Goal: Task Accomplishment & Management: Manage account settings

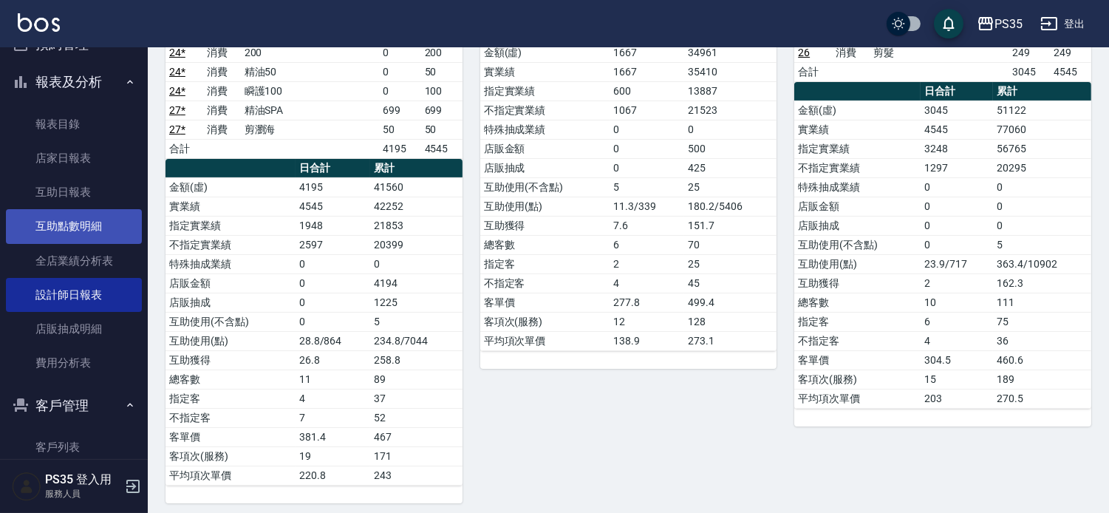
scroll to position [239, 0]
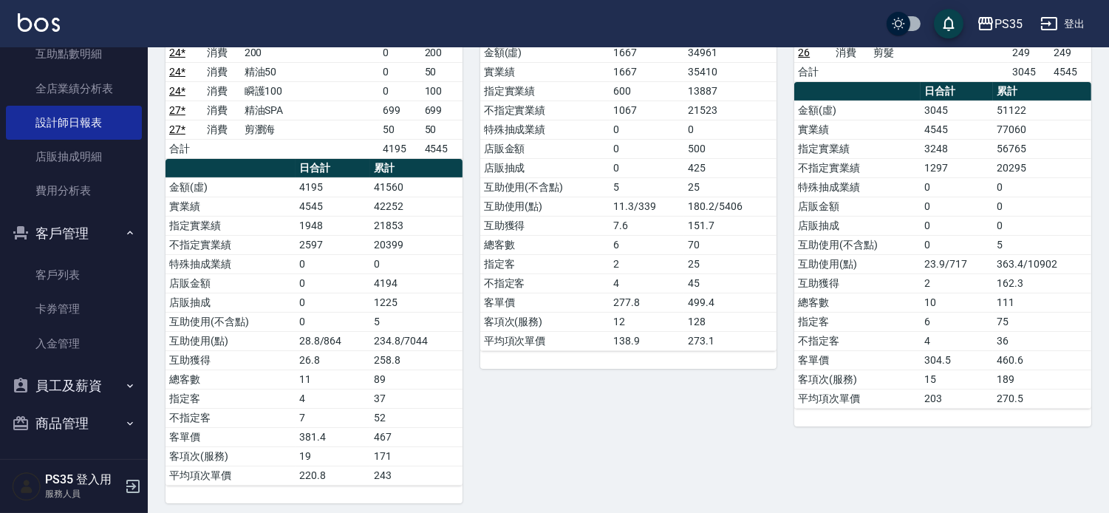
click at [68, 381] on button "員工及薪資" at bounding box center [74, 386] width 136 height 38
click at [67, 430] on link "員工列表" at bounding box center [74, 427] width 136 height 34
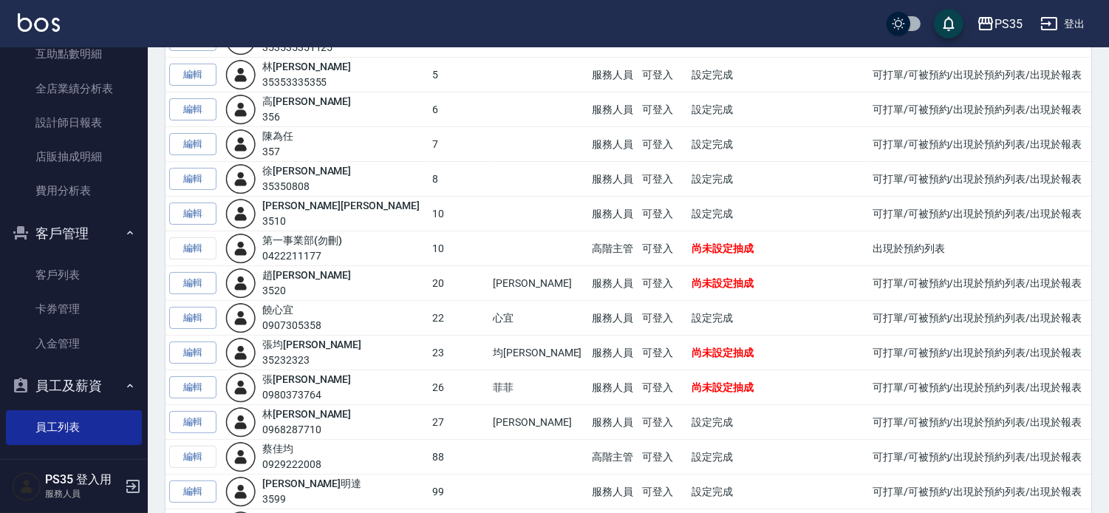
scroll to position [305, 0]
click at [197, 356] on link "編輯" at bounding box center [192, 354] width 47 height 23
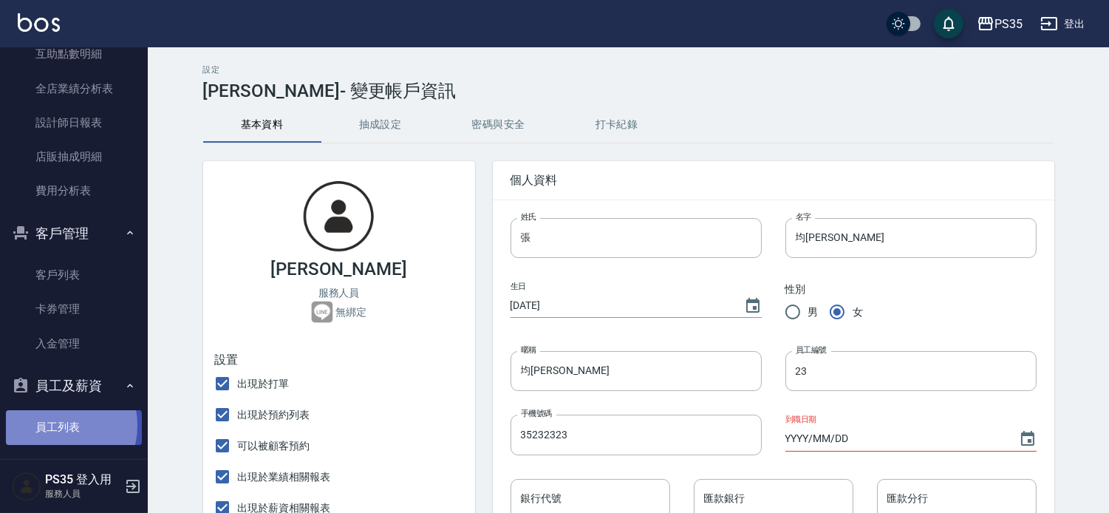
click at [56, 425] on link "員工列表" at bounding box center [74, 427] width 136 height 34
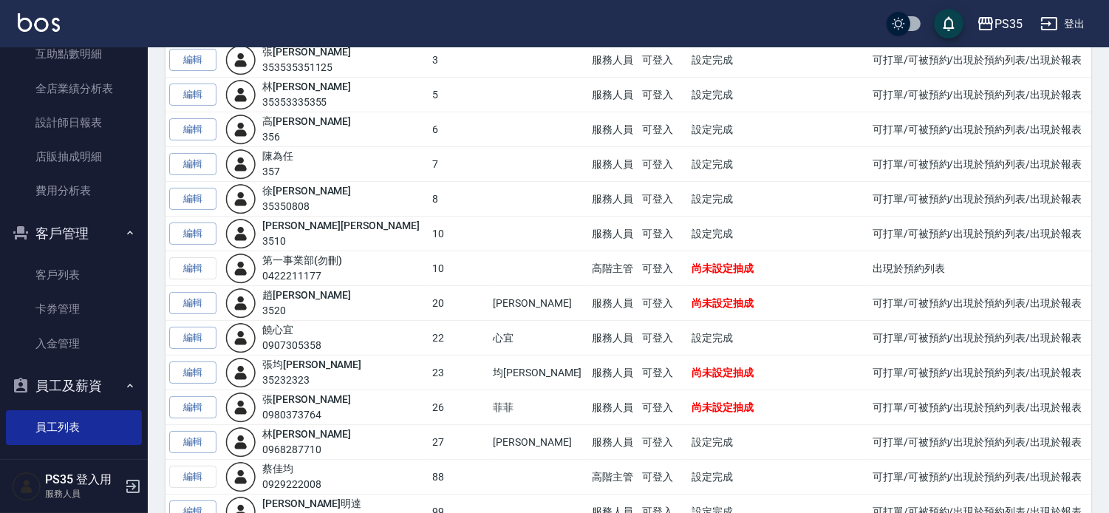
scroll to position [328, 0]
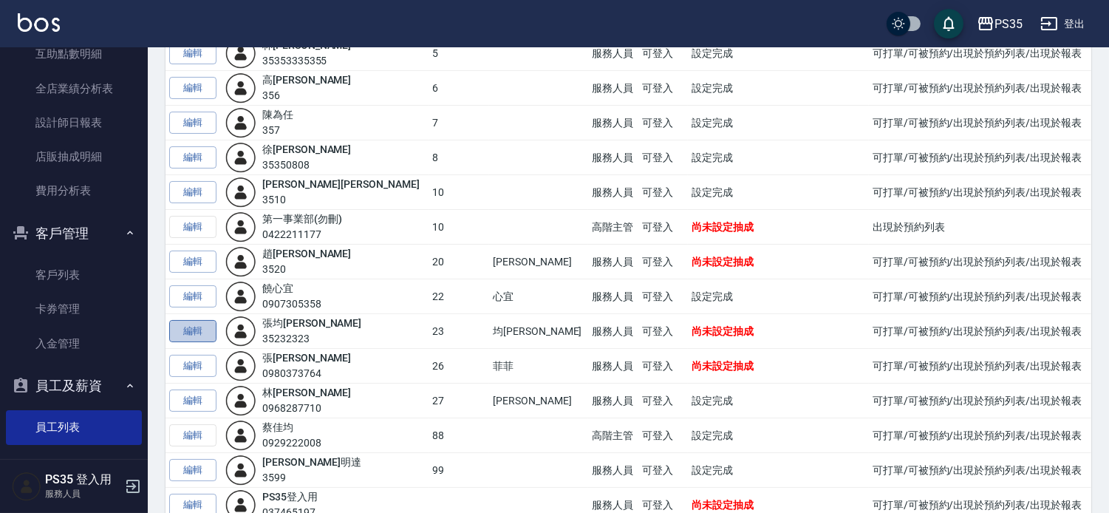
click at [195, 333] on link "編輯" at bounding box center [192, 331] width 47 height 23
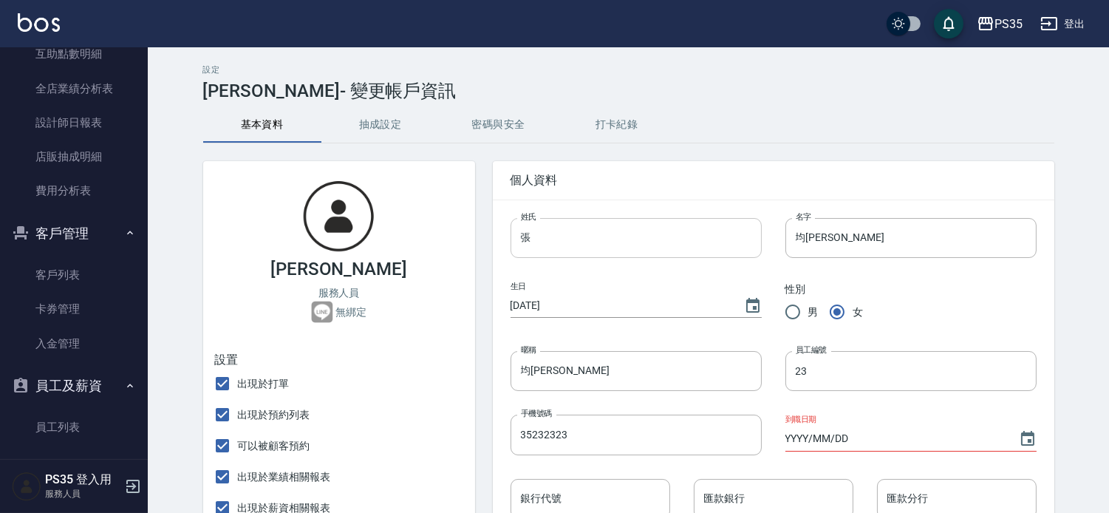
click at [574, 237] on input "張" at bounding box center [636, 238] width 251 height 40
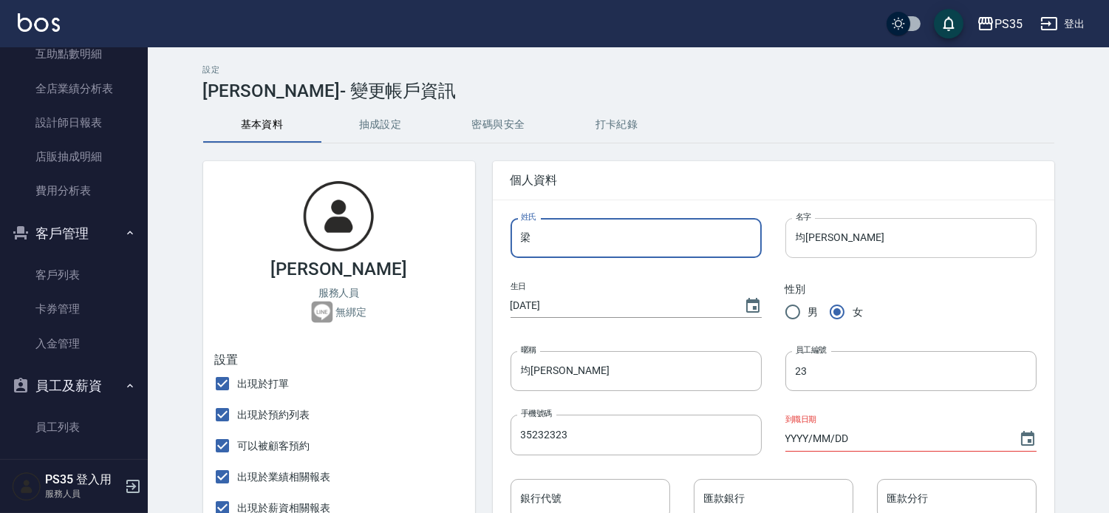
type input "梁"
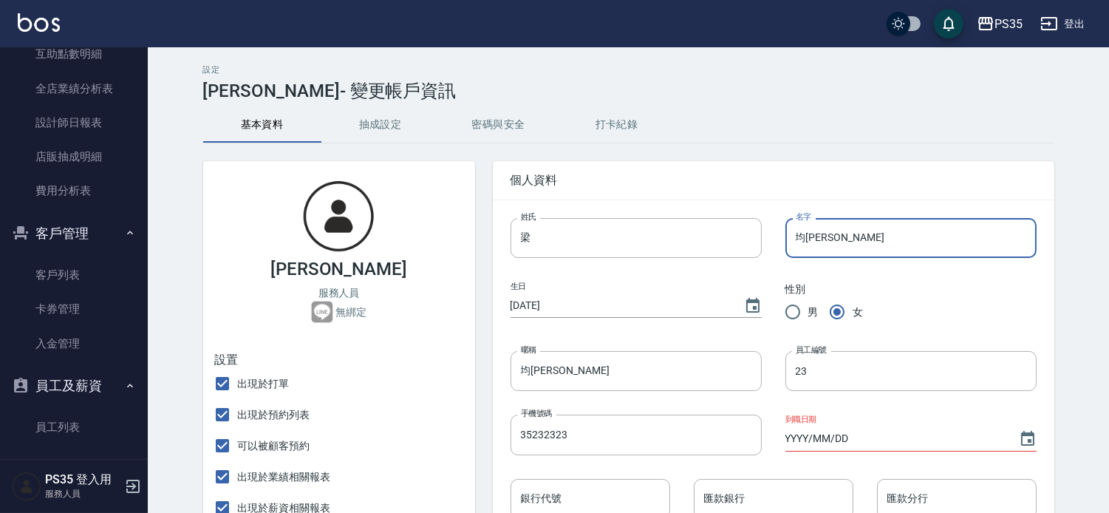
click at [834, 234] on input "均[PERSON_NAME]" at bounding box center [911, 238] width 251 height 40
type input "均"
type input "語[PERSON_NAME]"
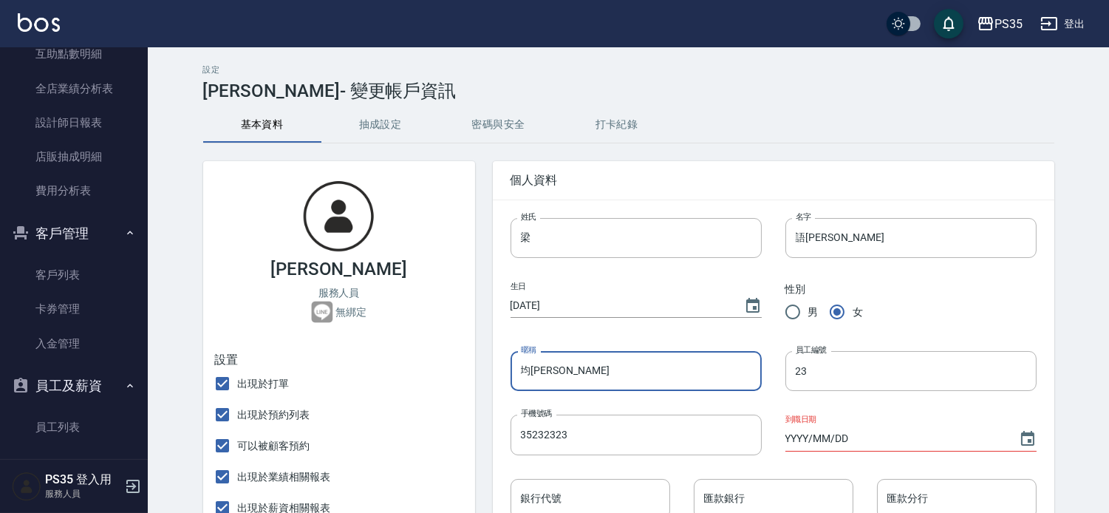
click at [596, 380] on input "均[PERSON_NAME]" at bounding box center [636, 371] width 251 height 40
type input "均"
type input "雨"
type input "ｆ"
type input "＿"
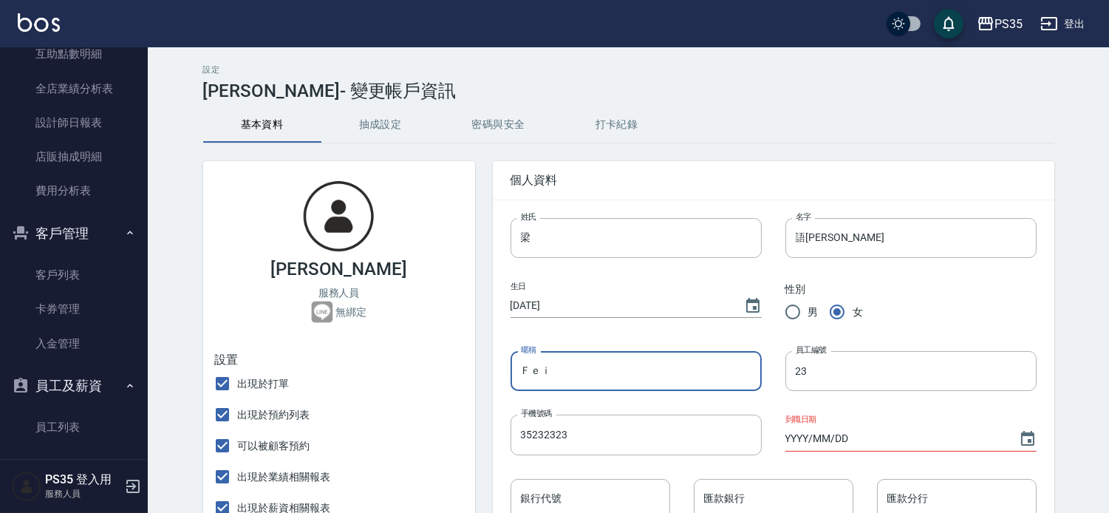
click at [533, 379] on input "Ｆｅｉ" at bounding box center [636, 371] width 251 height 40
click at [533, 378] on input "Ｆｅｉ" at bounding box center [636, 371] width 251 height 40
click at [552, 375] on input "Ｆｅｉ" at bounding box center [636, 371] width 251 height 40
type input "Ｆ"
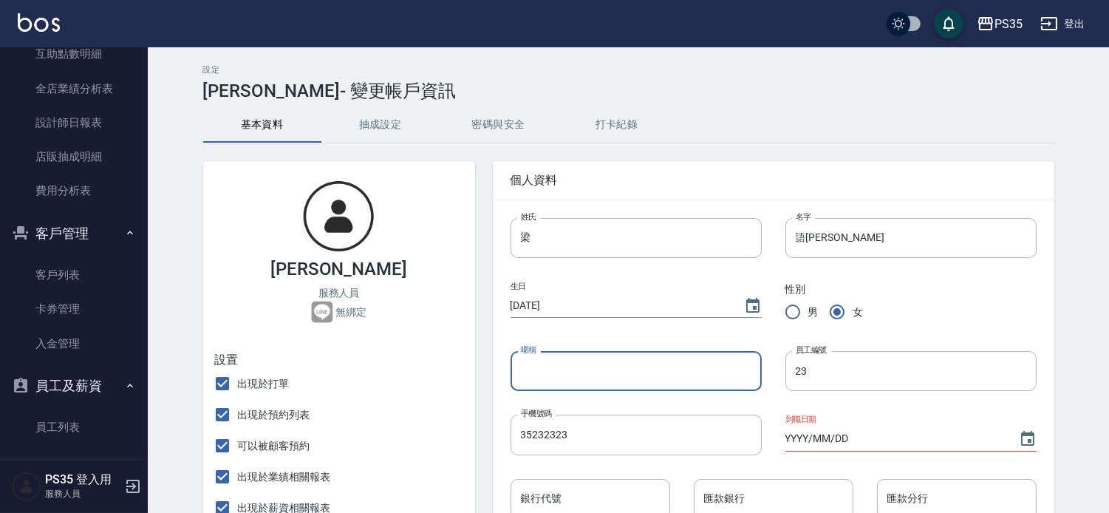
type input "f"
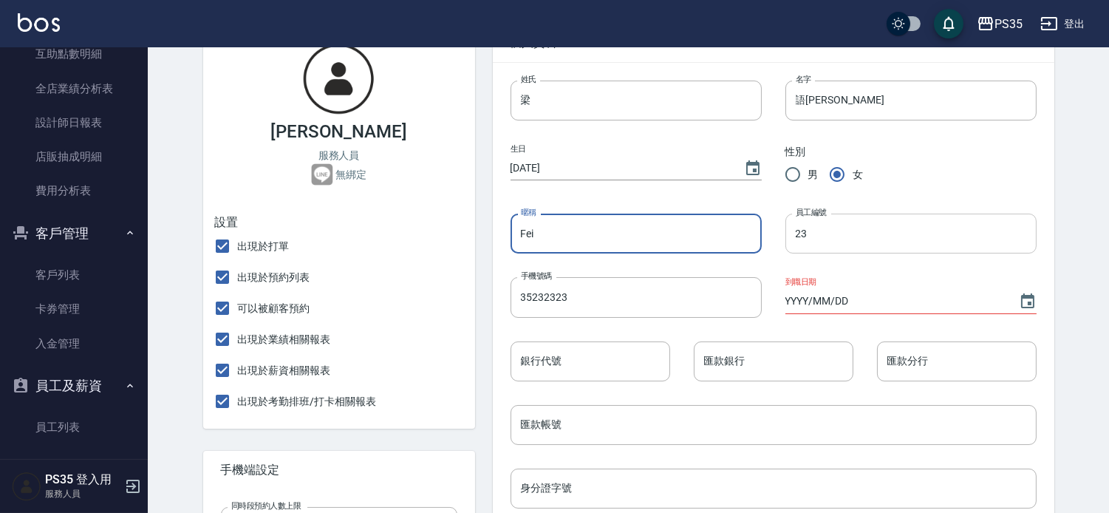
scroll to position [246, 0]
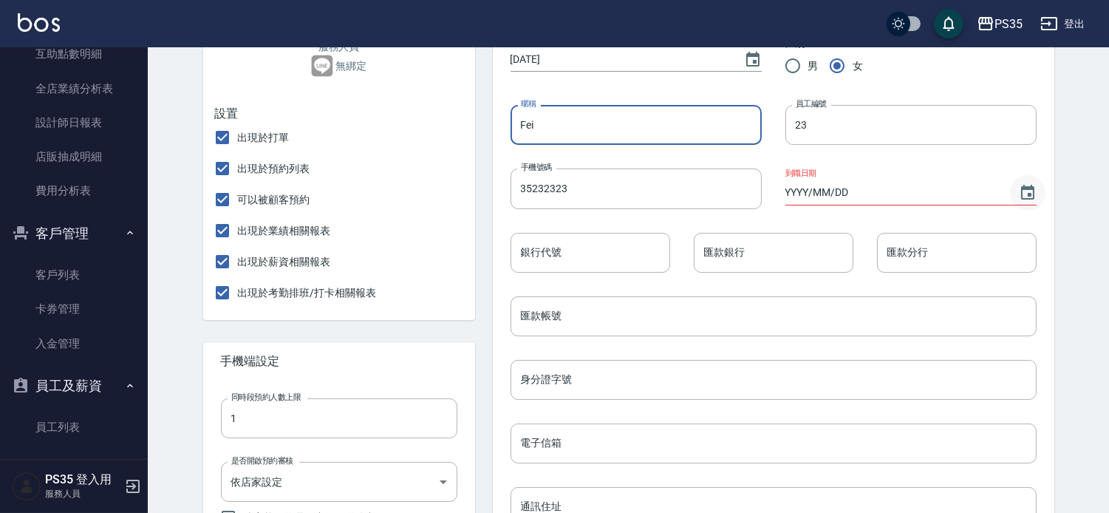
type input "Fei"
click at [1024, 194] on icon "Choose date" at bounding box center [1027, 192] width 13 height 15
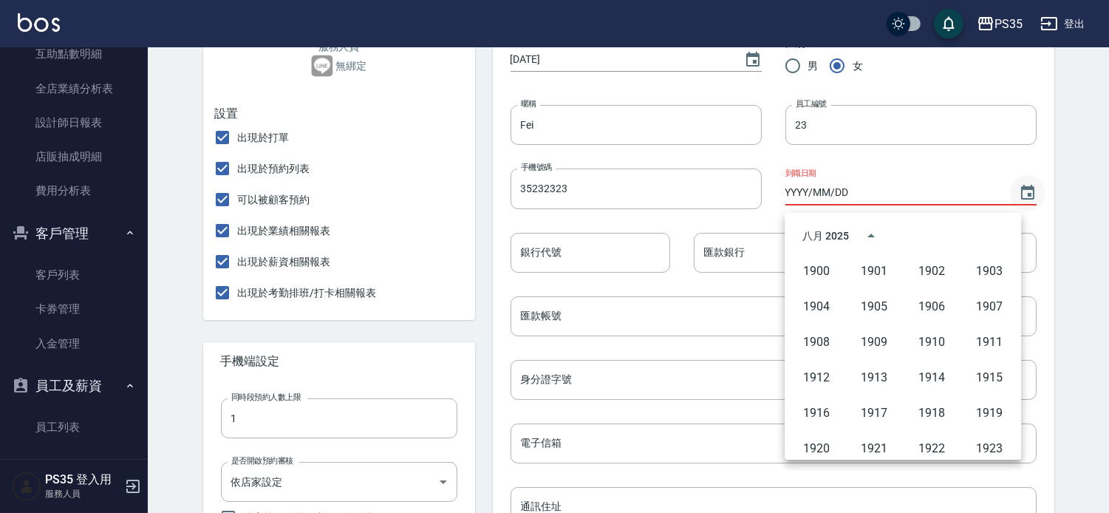
scroll to position [1013, 0]
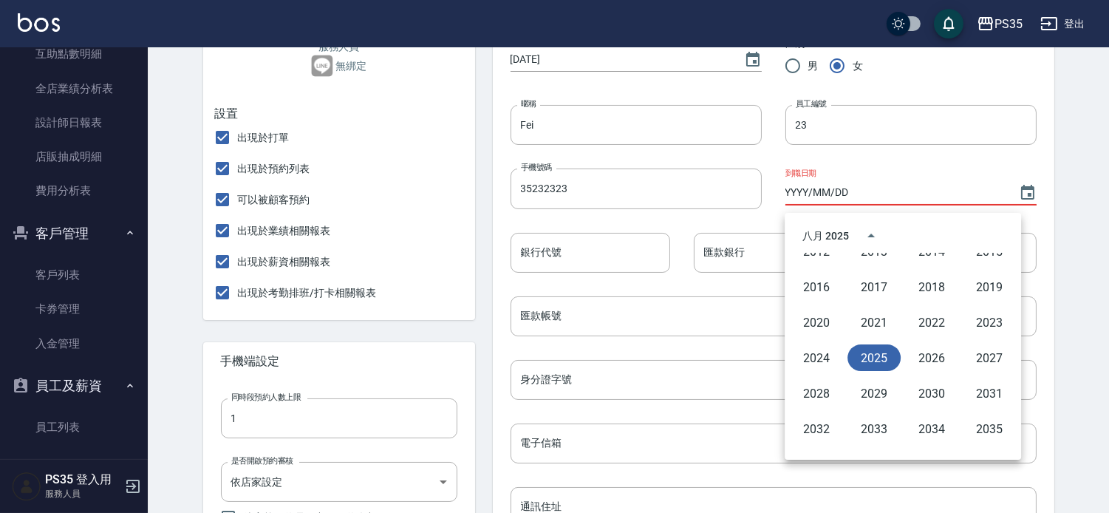
click at [871, 355] on button "2025" at bounding box center [874, 357] width 53 height 27
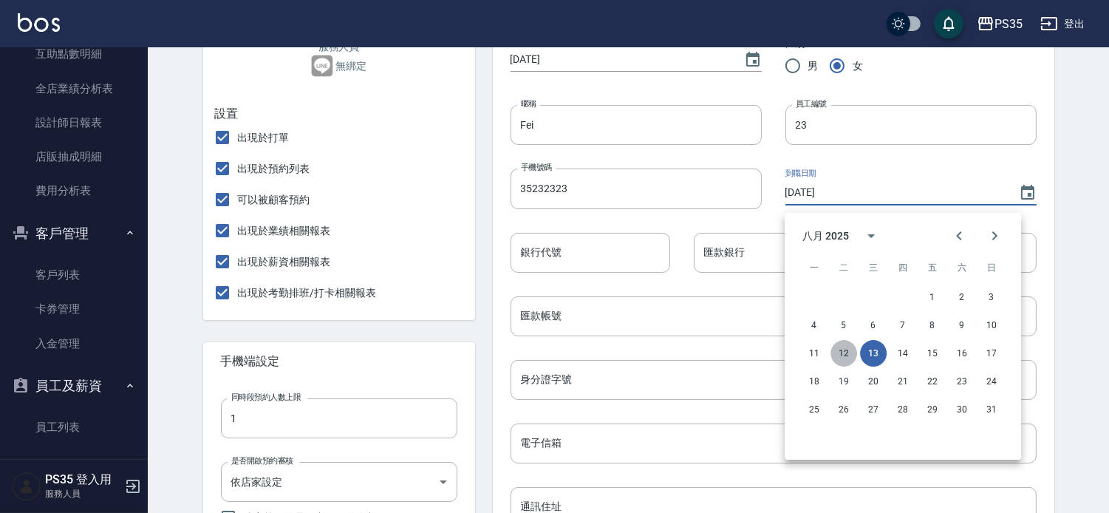
click at [837, 349] on button "12" at bounding box center [844, 353] width 27 height 27
type input "[DATE]"
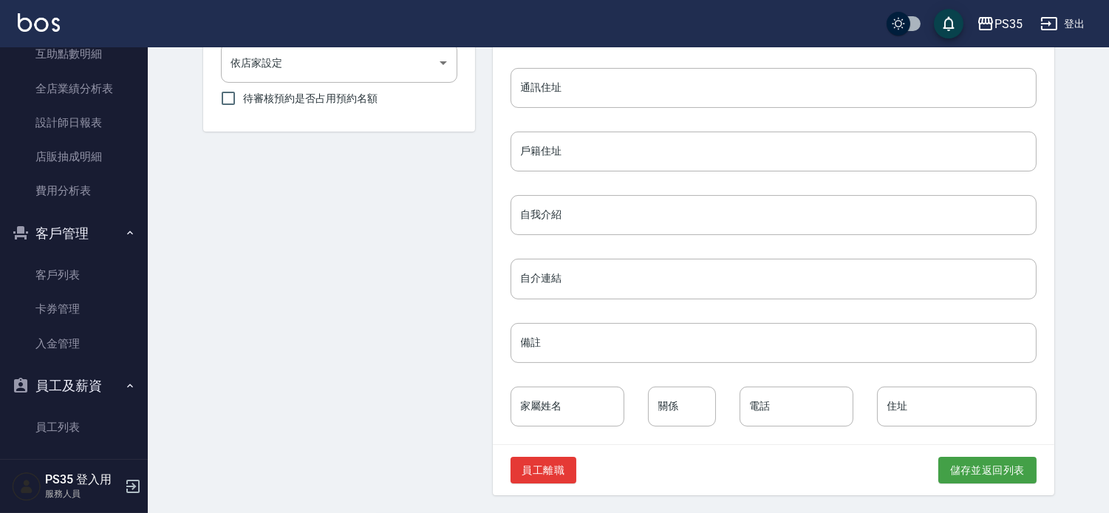
scroll to position [673, 0]
click at [956, 466] on button "儲存並返回列表" at bounding box center [988, 470] width 98 height 27
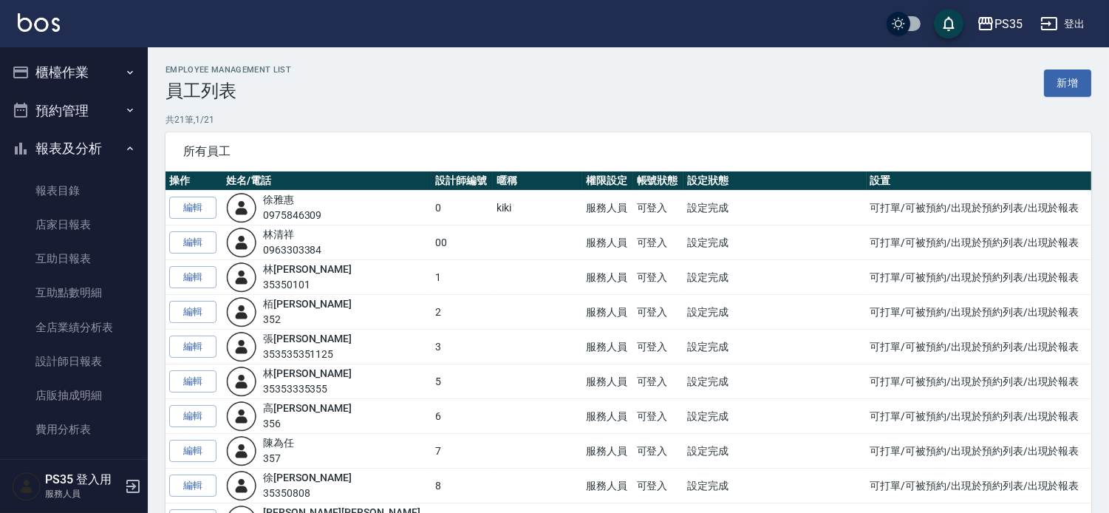
drag, startPoint x: 138, startPoint y: 32, endPoint x: 526, endPoint y: 92, distance: 392.7
click at [526, 92] on div "Employee Management List 員工列表 新增" at bounding box center [629, 83] width 926 height 36
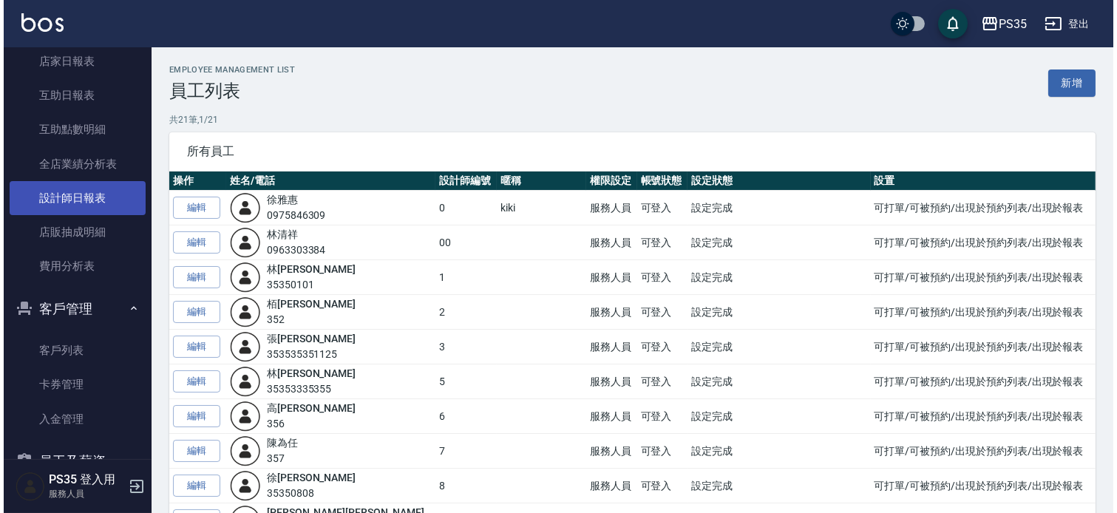
scroll to position [164, 0]
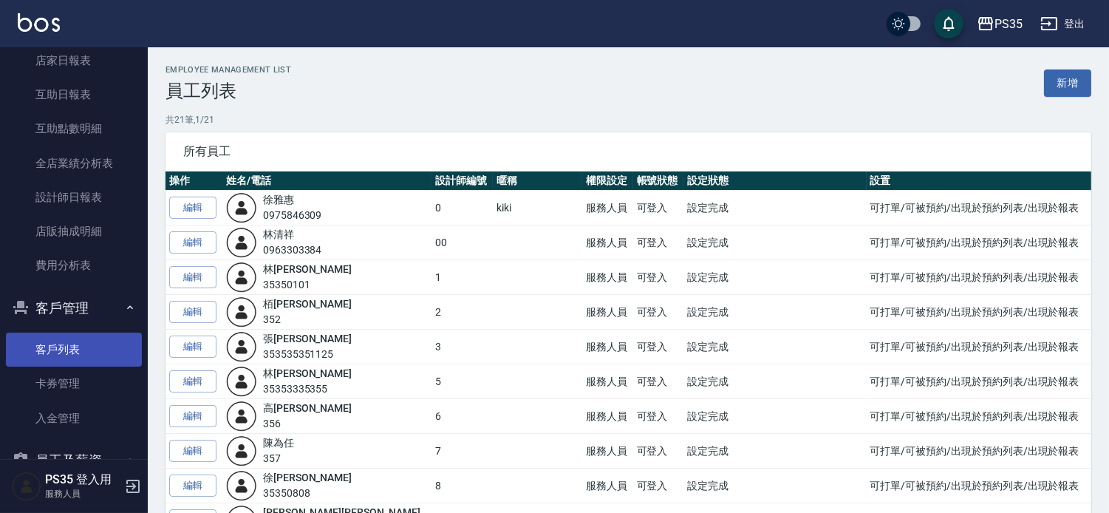
click at [63, 360] on link "客戶列表" at bounding box center [74, 350] width 136 height 34
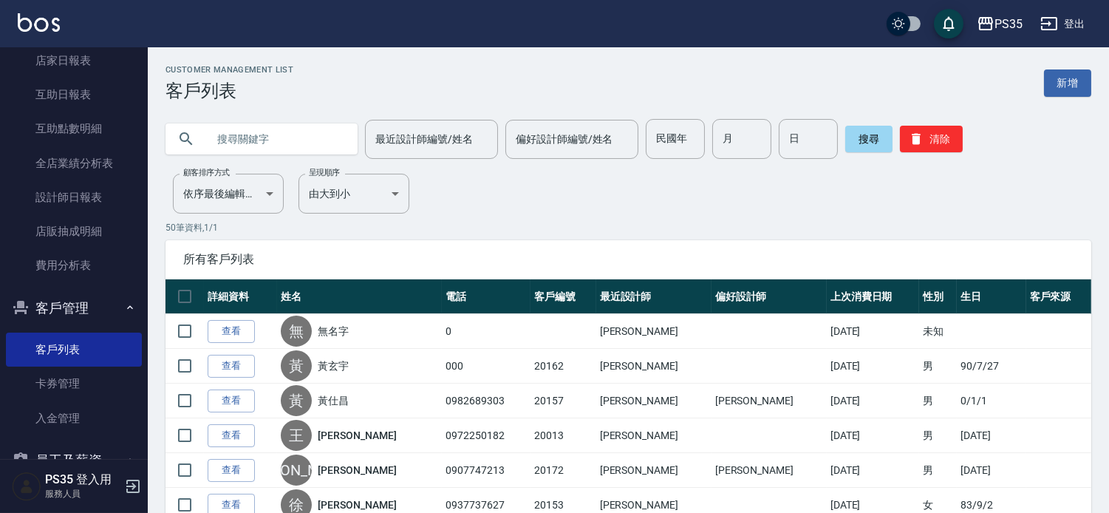
click at [249, 144] on input "text" at bounding box center [276, 139] width 139 height 40
type input "U"
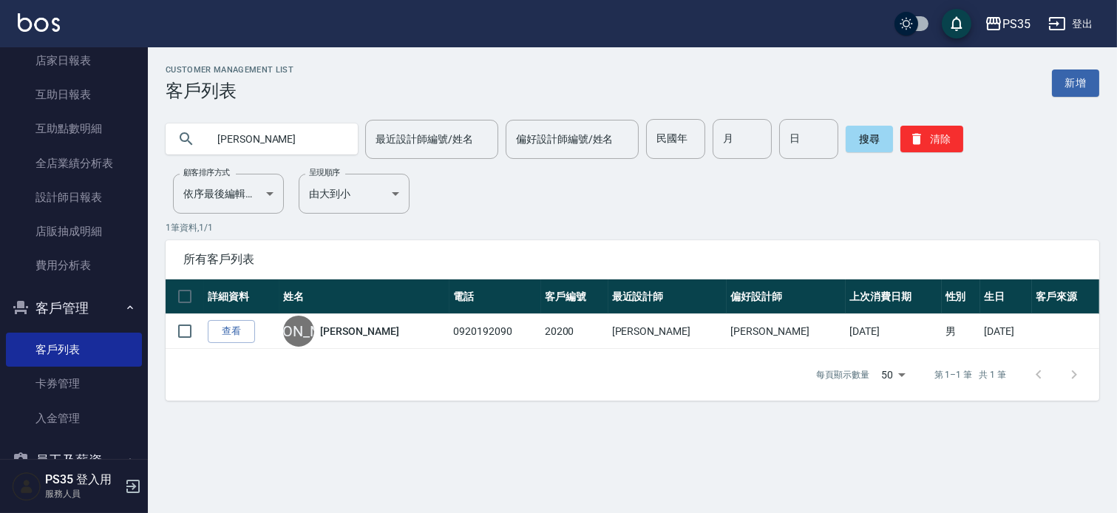
type input "[PERSON_NAME]"
